Goal: Task Accomplishment & Management: Use online tool/utility

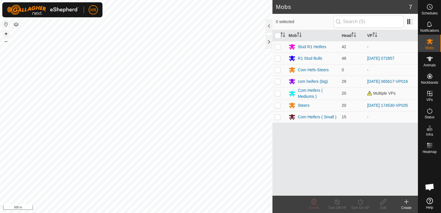
click at [5, 35] on button "+" at bounding box center [6, 33] width 7 height 7
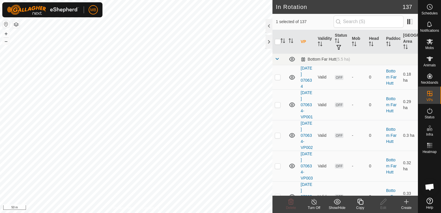
click at [361, 203] on icon at bounding box center [360, 201] width 7 height 7
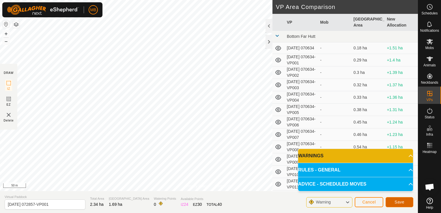
click at [396, 200] on span "Save" at bounding box center [399, 202] width 10 height 5
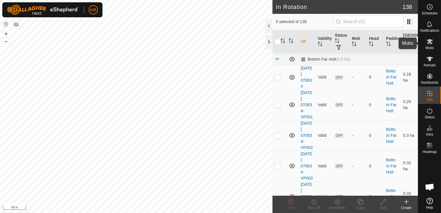
click at [431, 46] on span "Mobs" at bounding box center [429, 47] width 8 height 3
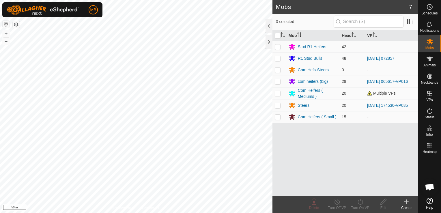
click at [279, 61] on td at bounding box center [279, 59] width 14 height 12
checkbox input "true"
click at [357, 206] on div "Turn On VP" at bounding box center [360, 207] width 23 height 5
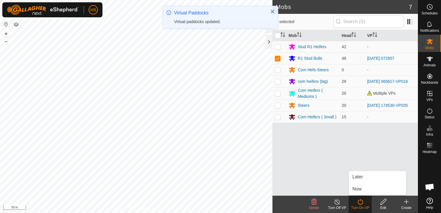
click at [365, 189] on link "Now" at bounding box center [377, 189] width 57 height 12
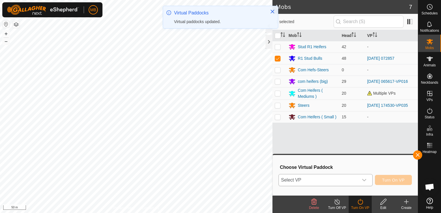
click at [366, 180] on icon "dropdown trigger" at bounding box center [364, 180] width 5 height 5
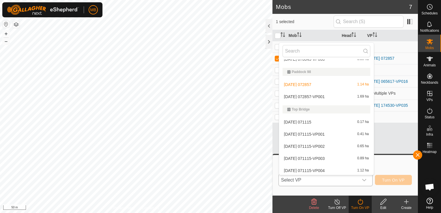
scroll to position [1628, 0]
click at [327, 97] on li "[DATE] 072857-VP001 1.69 ha" at bounding box center [326, 95] width 95 height 12
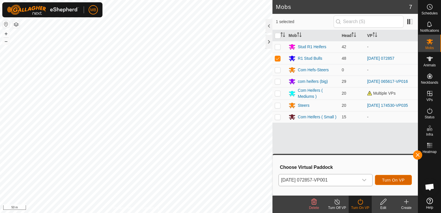
click at [391, 180] on span "Turn On VP" at bounding box center [393, 180] width 23 height 5
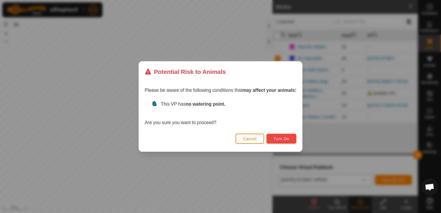
click at [283, 139] on span "Turn On" at bounding box center [282, 138] width 16 height 5
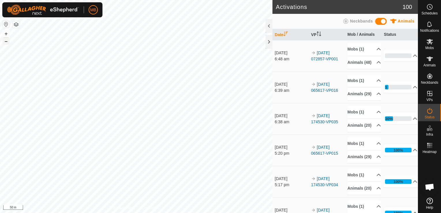
click at [6, 43] on button "–" at bounding box center [6, 41] width 7 height 7
click at [6, 33] on button "+" at bounding box center [6, 33] width 7 height 7
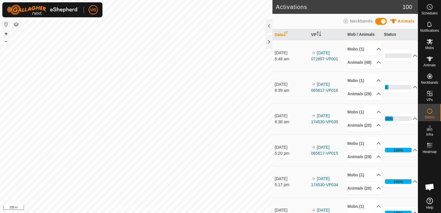
click at [6, 33] on button "+" at bounding box center [6, 33] width 7 height 7
click at [257, 0] on html "MB Schedules Notifications Mobs Animals Neckbands VPs Status Infra Heatmap Help…" at bounding box center [220, 106] width 441 height 213
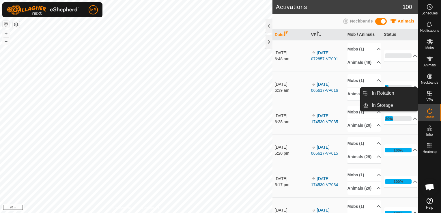
click at [427, 100] on span "VPs" at bounding box center [429, 99] width 6 height 3
click at [403, 94] on link "In Rotation" at bounding box center [392, 93] width 49 height 12
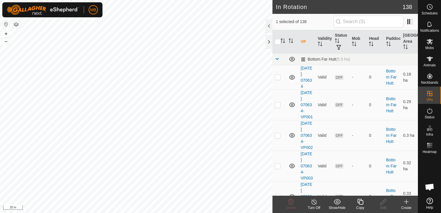
click at [406, 205] on div "Create" at bounding box center [406, 207] width 23 height 5
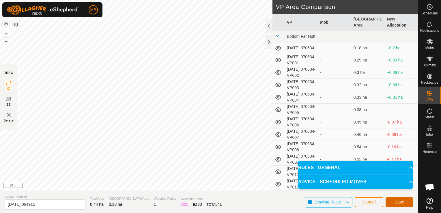
click at [390, 202] on button "Save" at bounding box center [399, 202] width 28 height 10
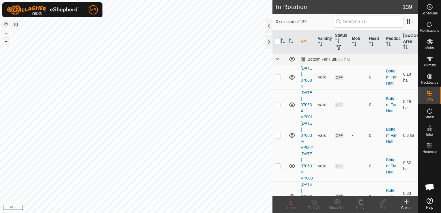
click at [6, 44] on button "–" at bounding box center [6, 41] width 7 height 7
click at [178, 213] on html "MB Schedules Notifications Mobs Animals Neckbands VPs Status Infra Heatmap Help…" at bounding box center [220, 106] width 441 height 213
click at [170, 213] on html "MB Schedules Notifications Mobs Animals Neckbands VPs Status Infra Heatmap Help…" at bounding box center [220, 106] width 441 height 213
click at [145, 211] on div "Privacy Policy Contact Us IZ interior angle must be larger than 80° (Current: 7…" at bounding box center [136, 106] width 272 height 213
checkbox input "true"
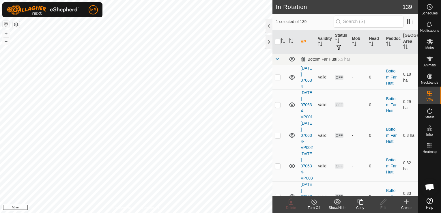
click at [361, 203] on icon at bounding box center [360, 201] width 7 height 7
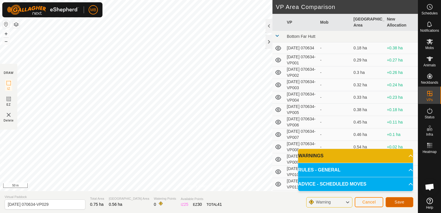
click at [404, 202] on span "Save" at bounding box center [399, 202] width 10 height 5
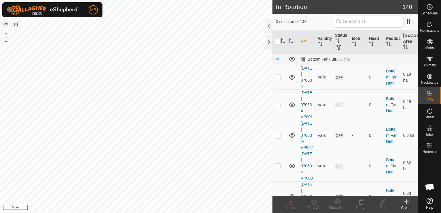
checkbox input "true"
click at [359, 203] on icon at bounding box center [360, 201] width 7 height 7
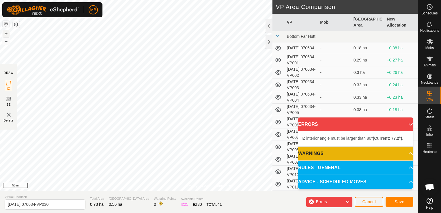
click at [5, 32] on button "+" at bounding box center [6, 33] width 7 height 7
click at [186, 0] on html "MB Schedules Notifications Mobs Animals Neckbands VPs Status Infra Heatmap Help…" at bounding box center [220, 106] width 441 height 213
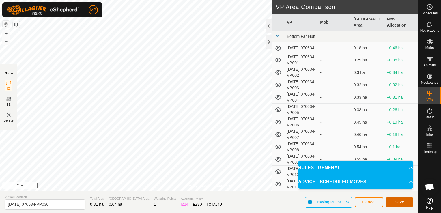
click at [402, 203] on span "Save" at bounding box center [399, 202] width 10 height 5
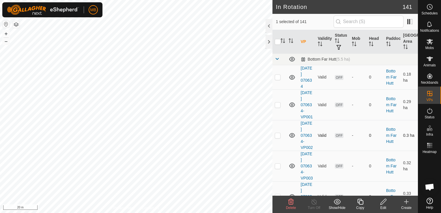
checkbox input "true"
click at [381, 204] on icon at bounding box center [383, 202] width 6 height 6
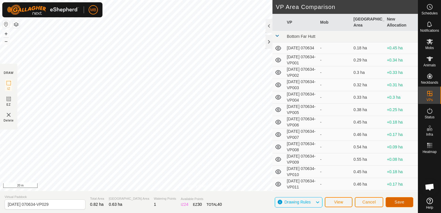
click at [406, 201] on button "Save" at bounding box center [399, 202] width 28 height 10
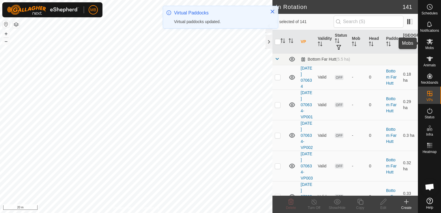
click at [429, 47] on span "Mobs" at bounding box center [429, 47] width 8 height 3
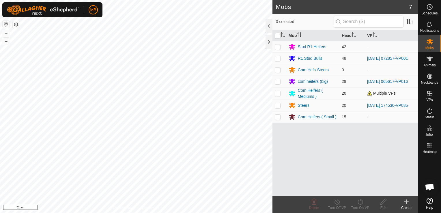
click at [278, 95] on p-checkbox at bounding box center [278, 93] width 6 height 5
checkbox input "true"
click at [361, 204] on icon at bounding box center [360, 201] width 7 height 7
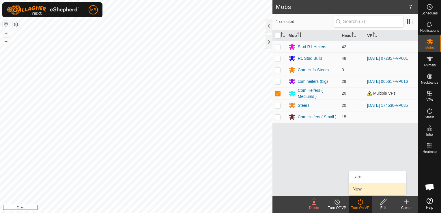
click at [362, 194] on link "Now" at bounding box center [377, 189] width 57 height 12
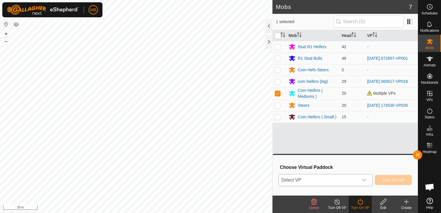
click at [364, 180] on icon "dropdown trigger" at bounding box center [364, 180] width 4 height 2
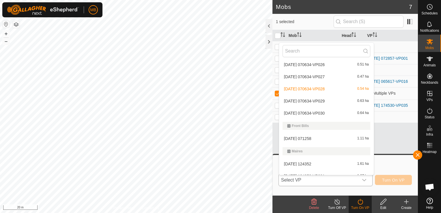
scroll to position [328, 0]
click at [323, 102] on li "[DATE] 070634-VP029 0.63 ha" at bounding box center [326, 102] width 95 height 12
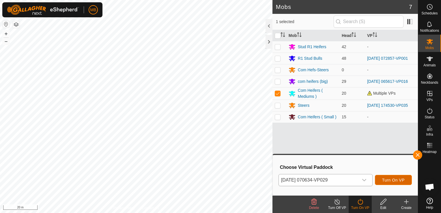
click at [402, 182] on button "Turn On VP" at bounding box center [393, 180] width 37 height 10
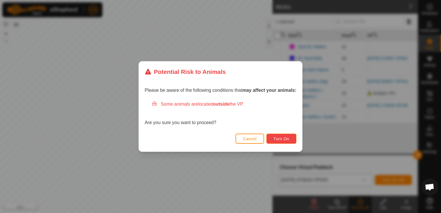
click at [288, 141] on span "Turn On" at bounding box center [282, 138] width 16 height 5
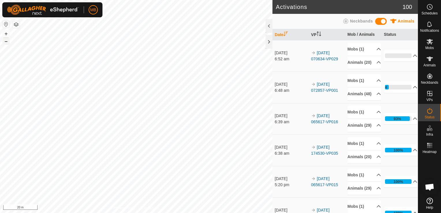
click at [6, 44] on button "–" at bounding box center [6, 41] width 7 height 7
click at [5, 43] on button "–" at bounding box center [6, 41] width 7 height 7
click at [6, 34] on button "+" at bounding box center [6, 33] width 7 height 7
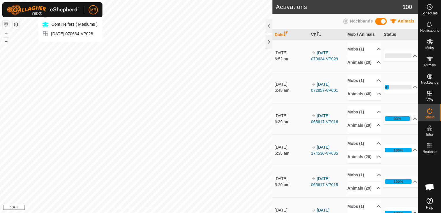
click at [72, 0] on html "MB Schedules Notifications Mobs Animals Neckbands VPs Status Infra Heatmap Help…" at bounding box center [220, 106] width 441 height 213
